Goal: Task Accomplishment & Management: Use online tool/utility

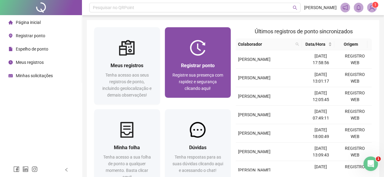
click at [197, 50] on img at bounding box center [198, 48] width 16 height 16
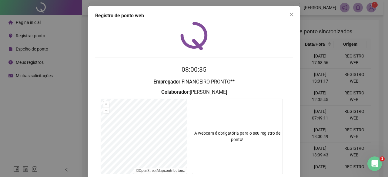
scroll to position [45, 0]
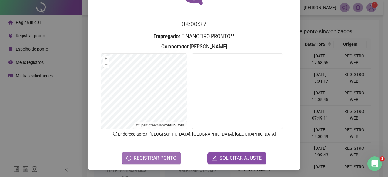
click at [159, 157] on span "REGISTRAR PONTO" at bounding box center [155, 158] width 43 height 7
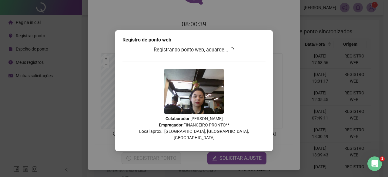
click at [257, 126] on p "Colaborador : [PERSON_NAME] Empregador : FINANCEIRO PRONTO** Local aprox.: [GEO…" at bounding box center [194, 128] width 143 height 25
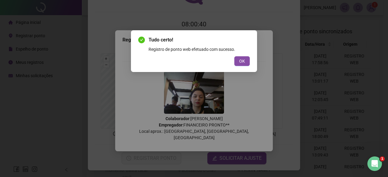
click at [272, 129] on div "Tudo certo! Registro de ponto web efetuado com sucesso. OK" at bounding box center [194, 88] width 388 height 177
click at [243, 61] on span "OK" at bounding box center [242, 61] width 6 height 7
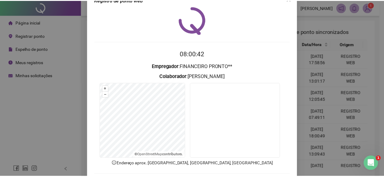
scroll to position [0, 0]
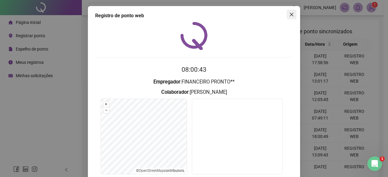
click at [289, 15] on icon "close" at bounding box center [291, 14] width 5 height 5
